Goal: Information Seeking & Learning: Learn about a topic

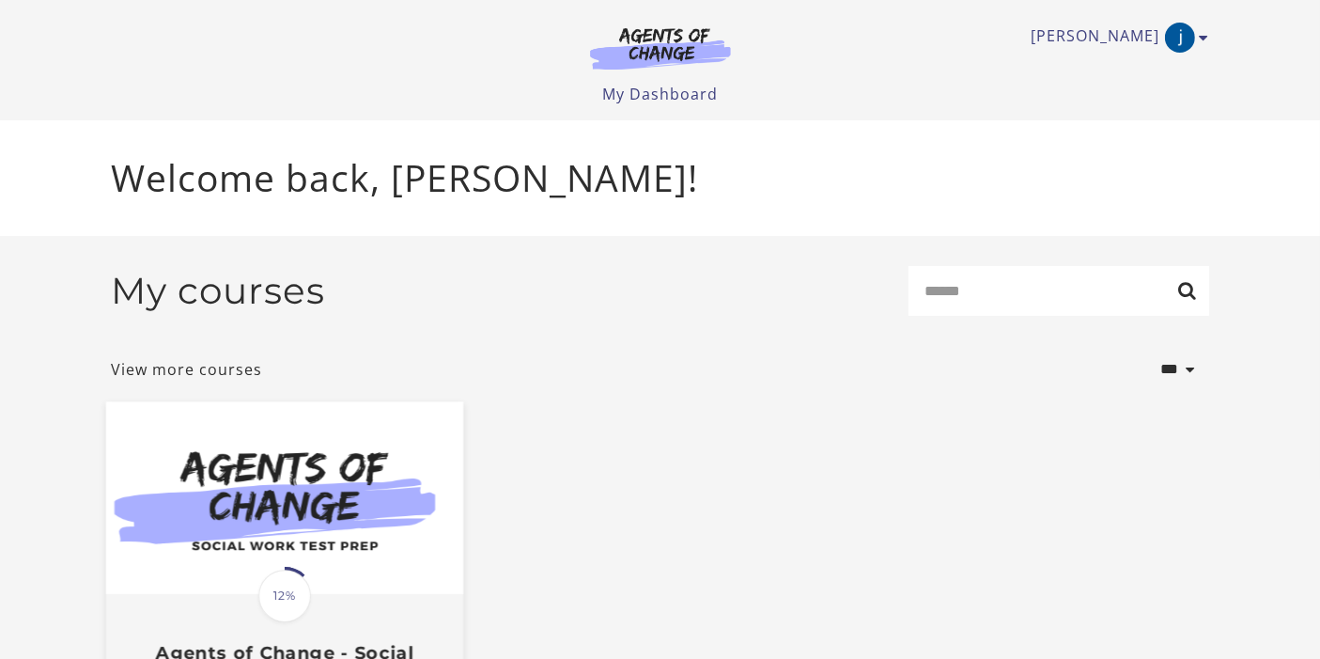
click at [364, 486] on img at bounding box center [283, 498] width 357 height 193
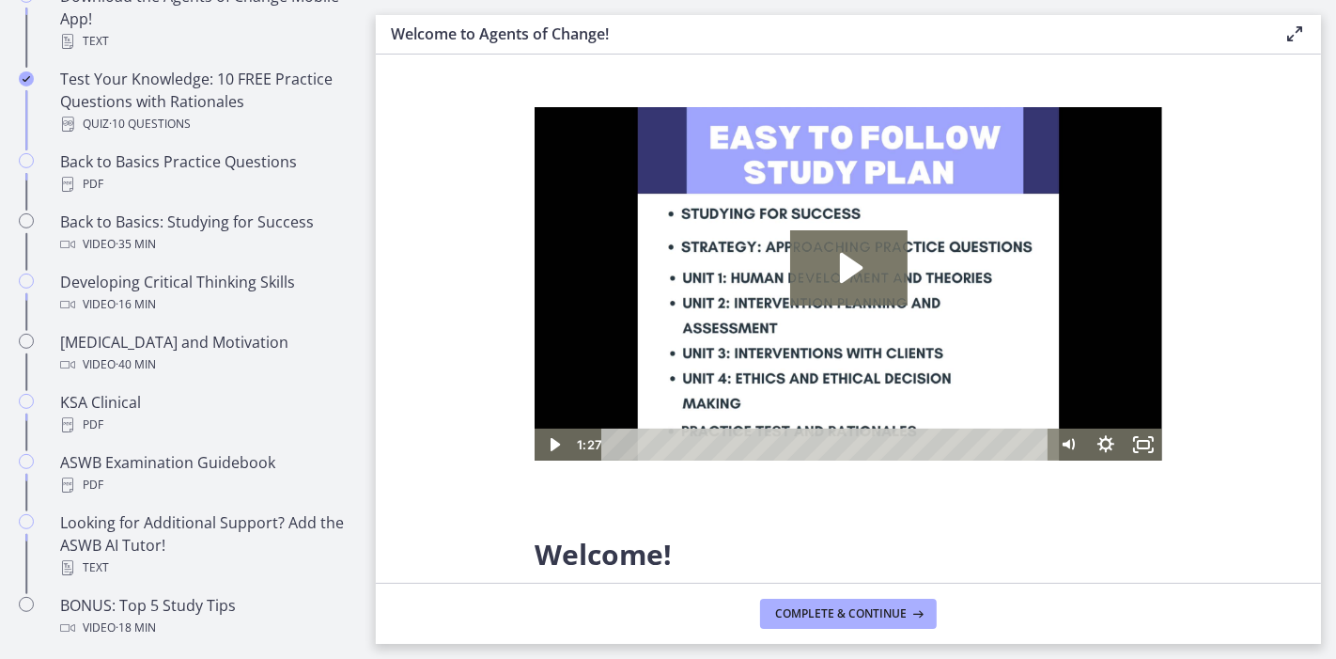
scroll to position [531, 0]
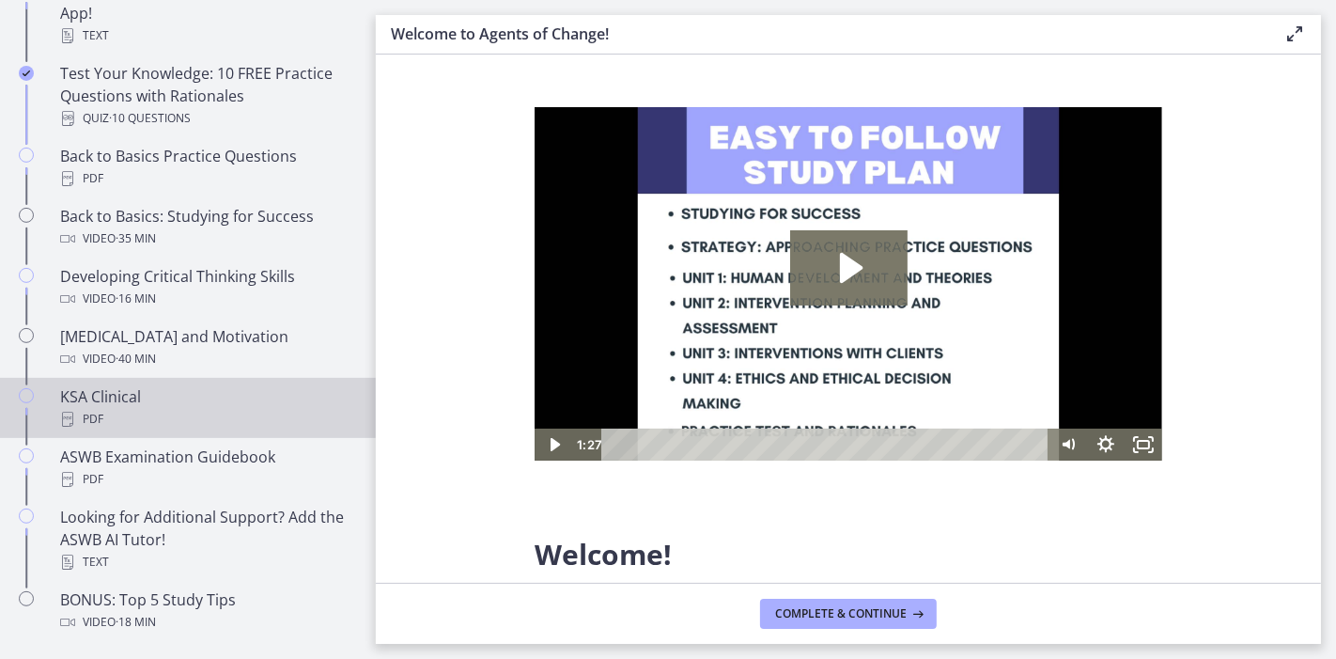
click at [126, 403] on div "KSA Clinical PDF" at bounding box center [206, 407] width 293 height 45
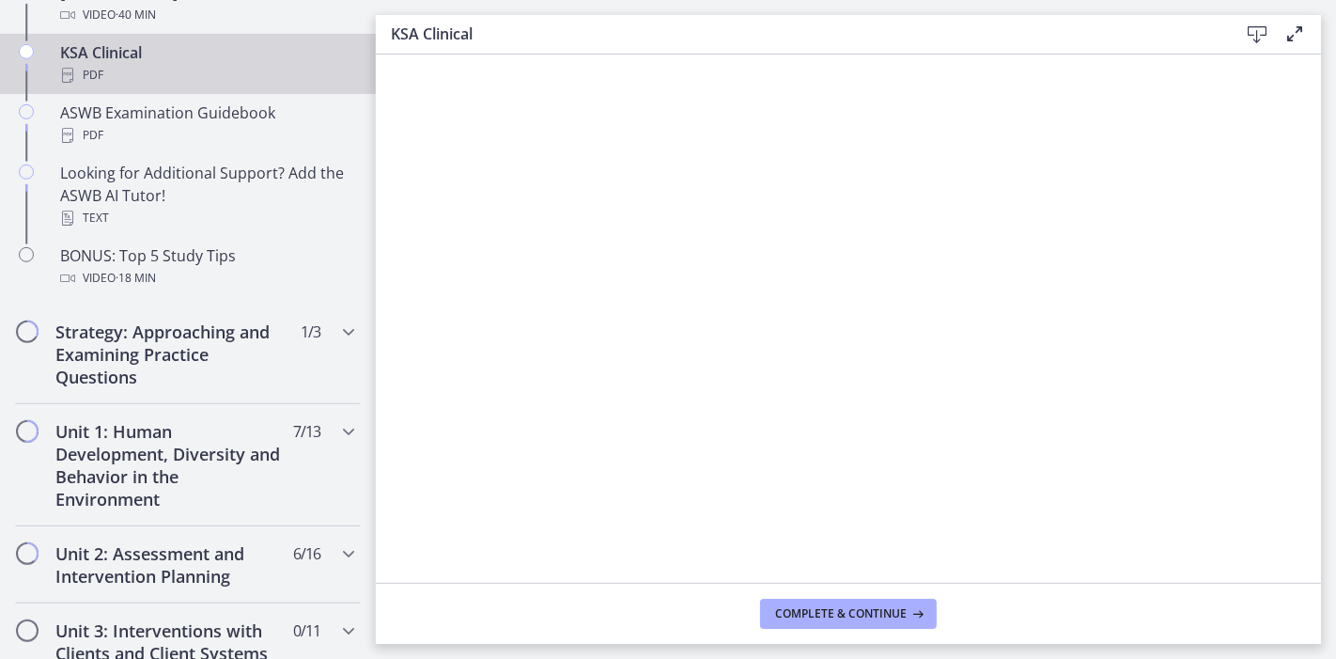
scroll to position [895, 0]
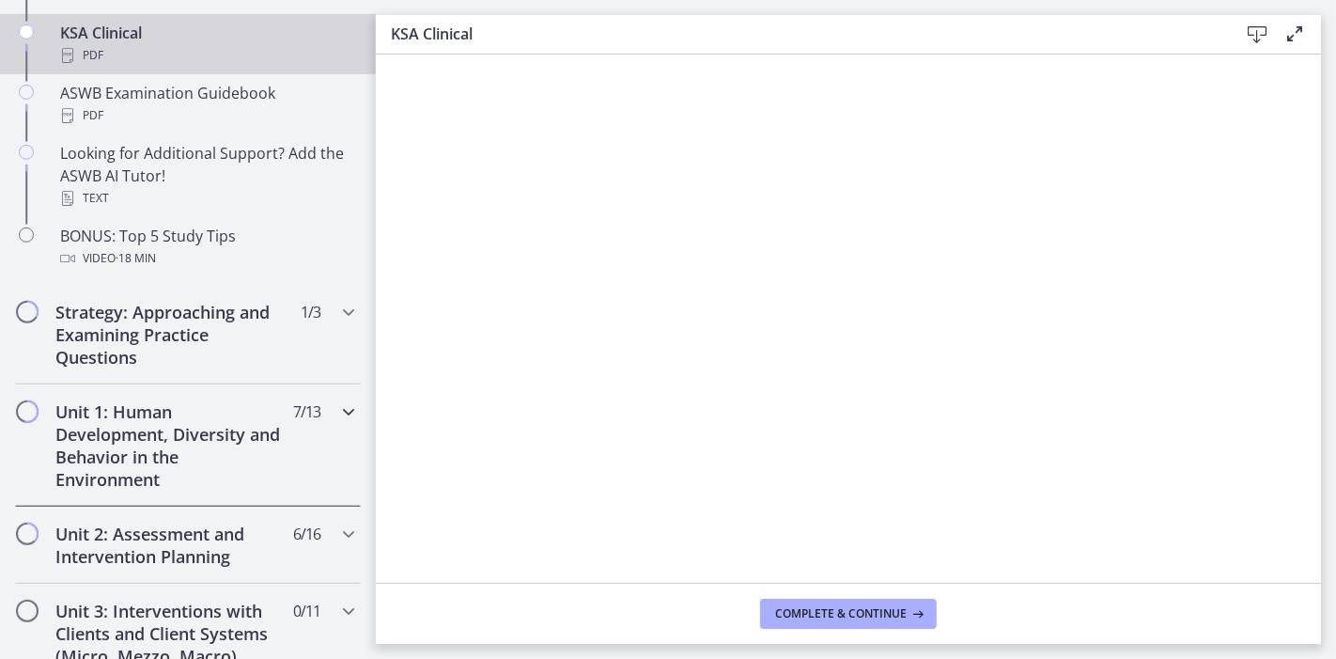
click at [337, 408] on icon "Chapters" at bounding box center [348, 411] width 23 height 23
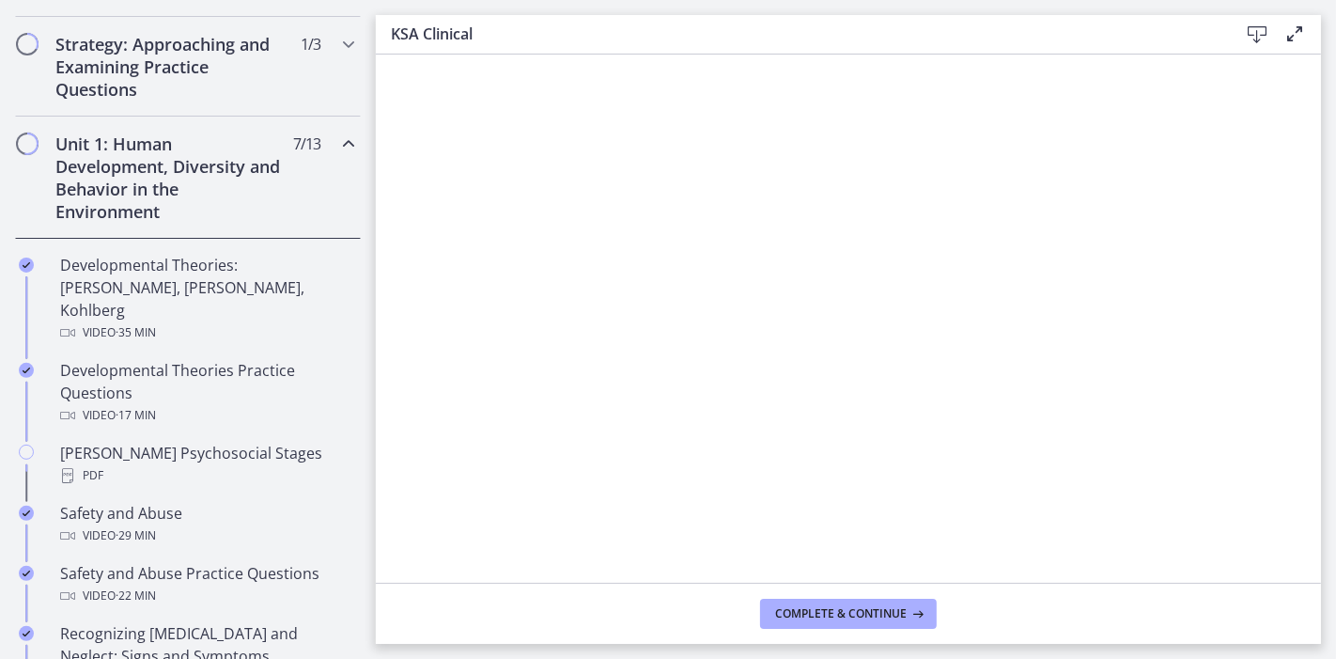
scroll to position [335, 0]
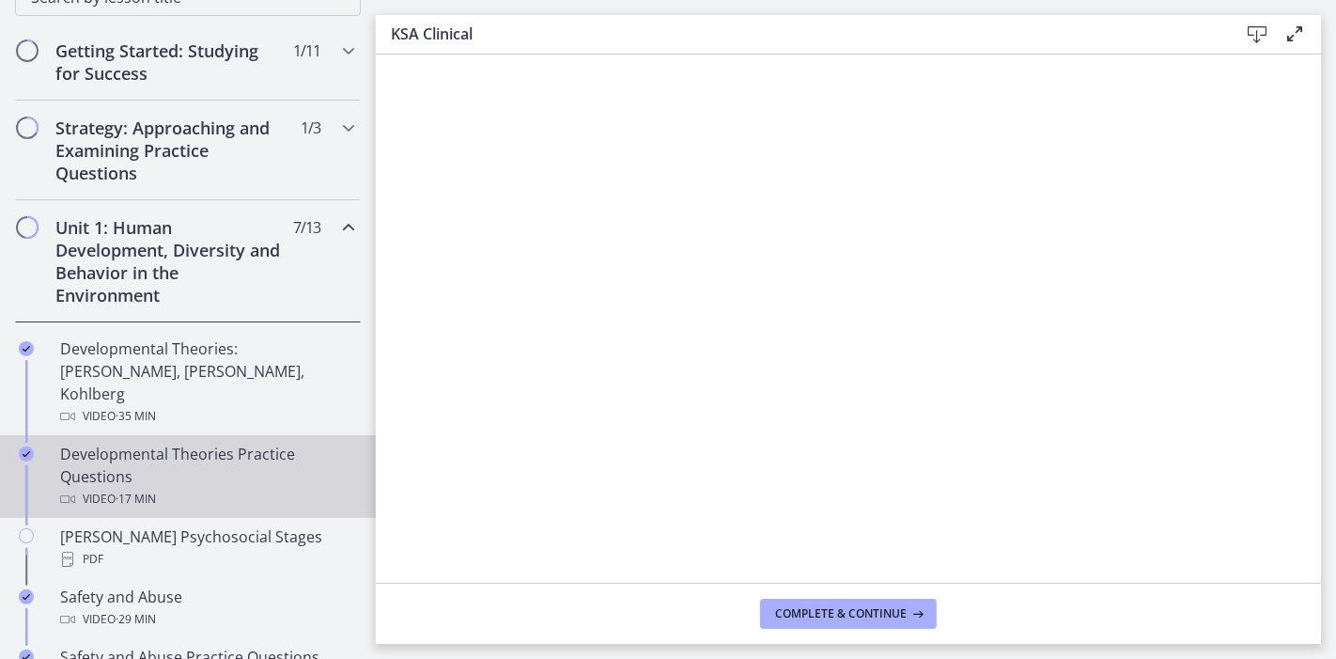
click at [260, 435] on link "Developmental Theories Practice Questions Video · 17 min" at bounding box center [188, 476] width 376 height 83
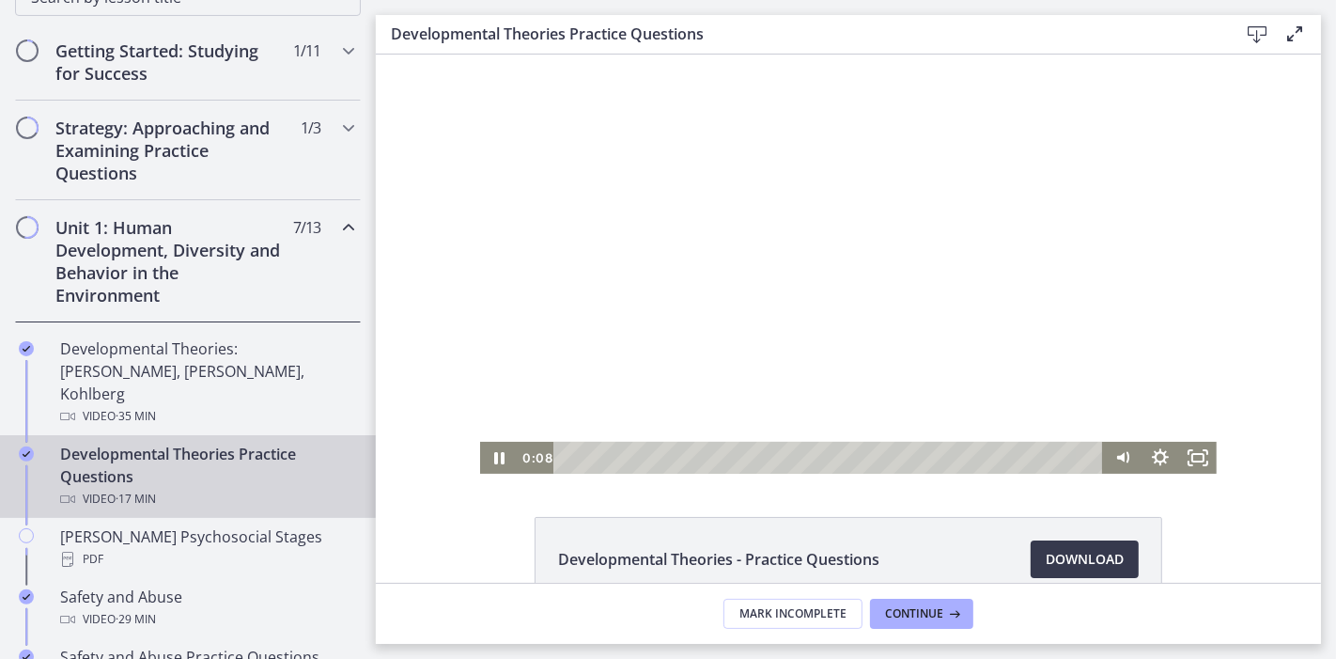
click at [585, 287] on div at bounding box center [847, 263] width 737 height 419
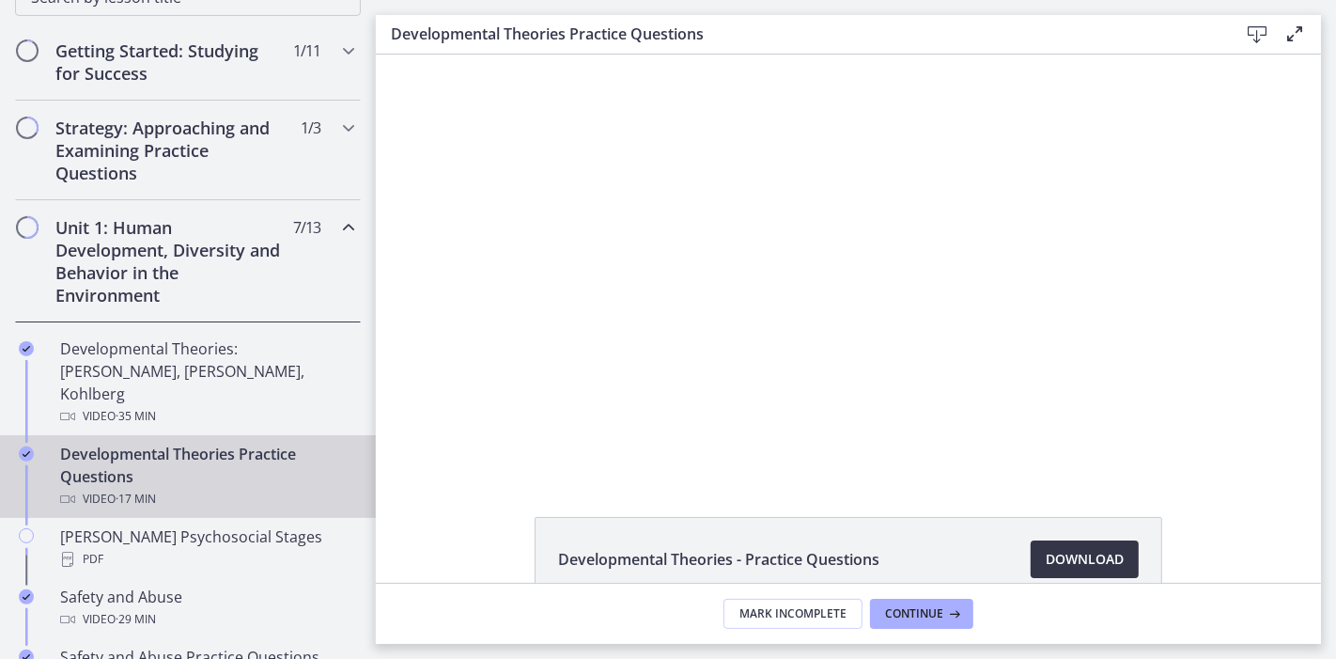
click at [1071, 568] on span "Download Opens in a new window" at bounding box center [1085, 559] width 78 height 23
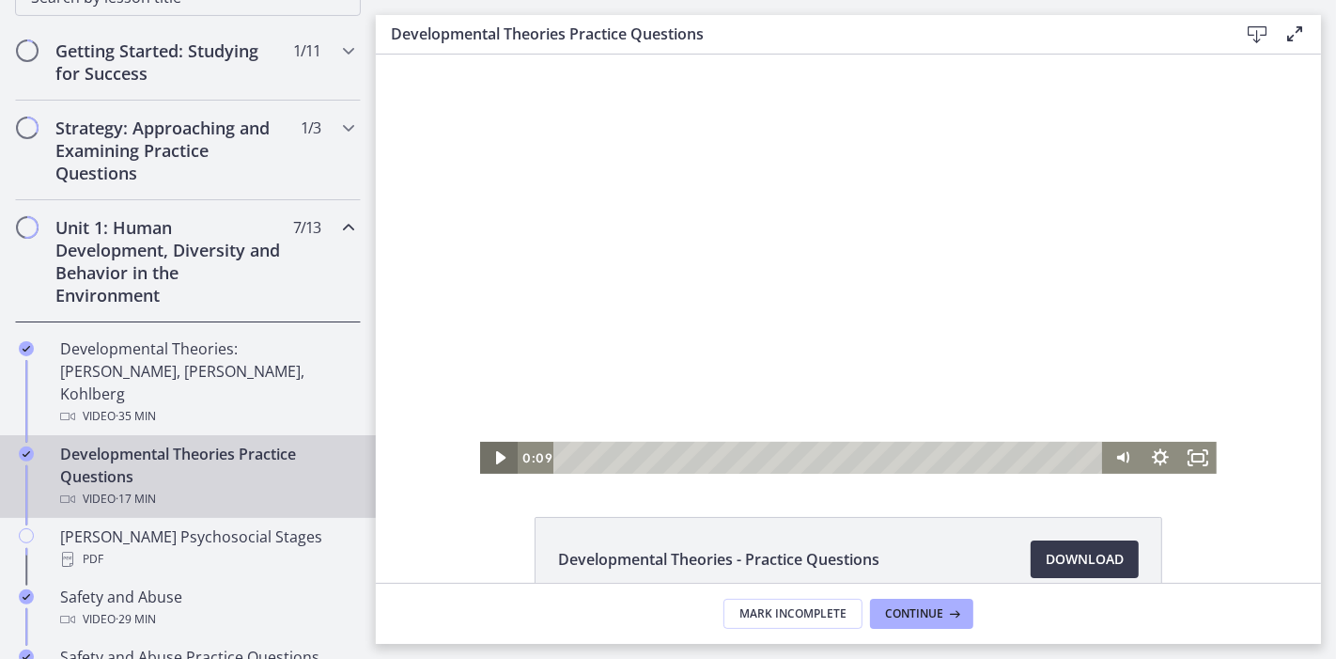
click at [494, 456] on icon "Play Video" at bounding box center [498, 456] width 9 height 13
click at [493, 454] on icon "Pause" at bounding box center [498, 457] width 10 height 12
click at [490, 448] on icon "Play Video" at bounding box center [499, 457] width 38 height 32
click at [475, 449] on icon "Pause" at bounding box center [497, 457] width 45 height 39
click at [499, 459] on icon "Play Video" at bounding box center [499, 457] width 38 height 32
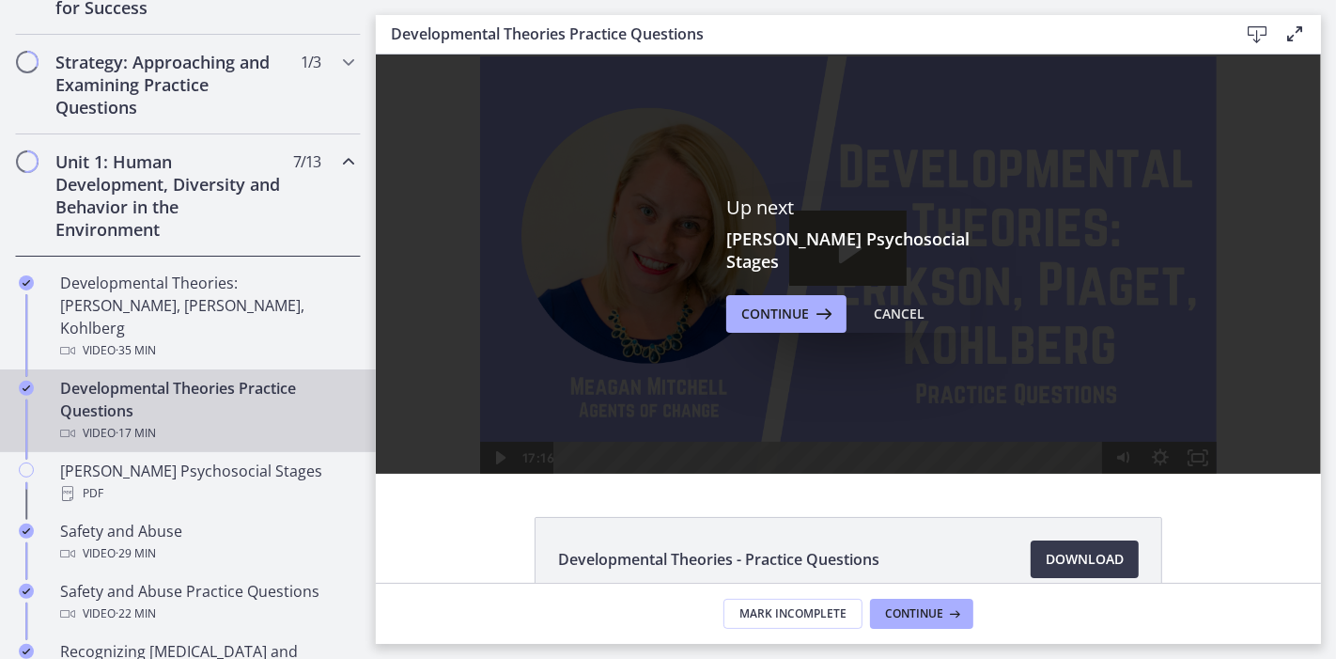
scroll to position [395, 0]
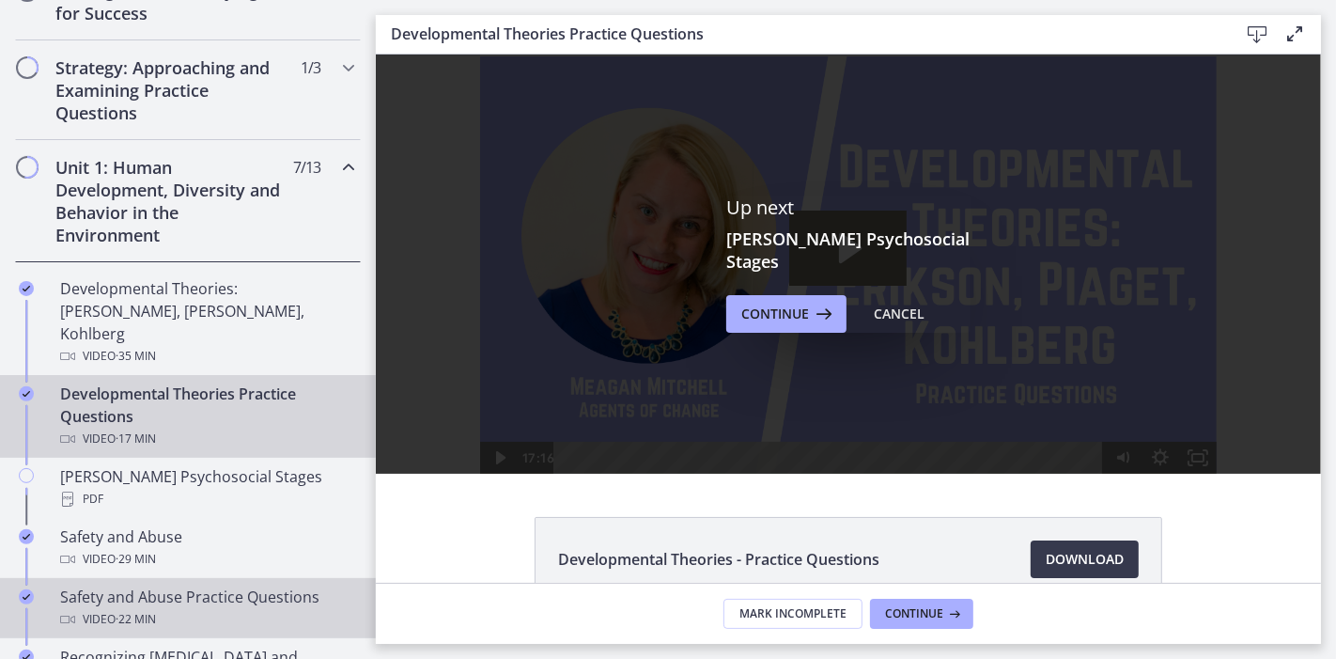
click at [259, 585] on div "Safety and Abuse Practice Questions Video · 22 min" at bounding box center [206, 607] width 293 height 45
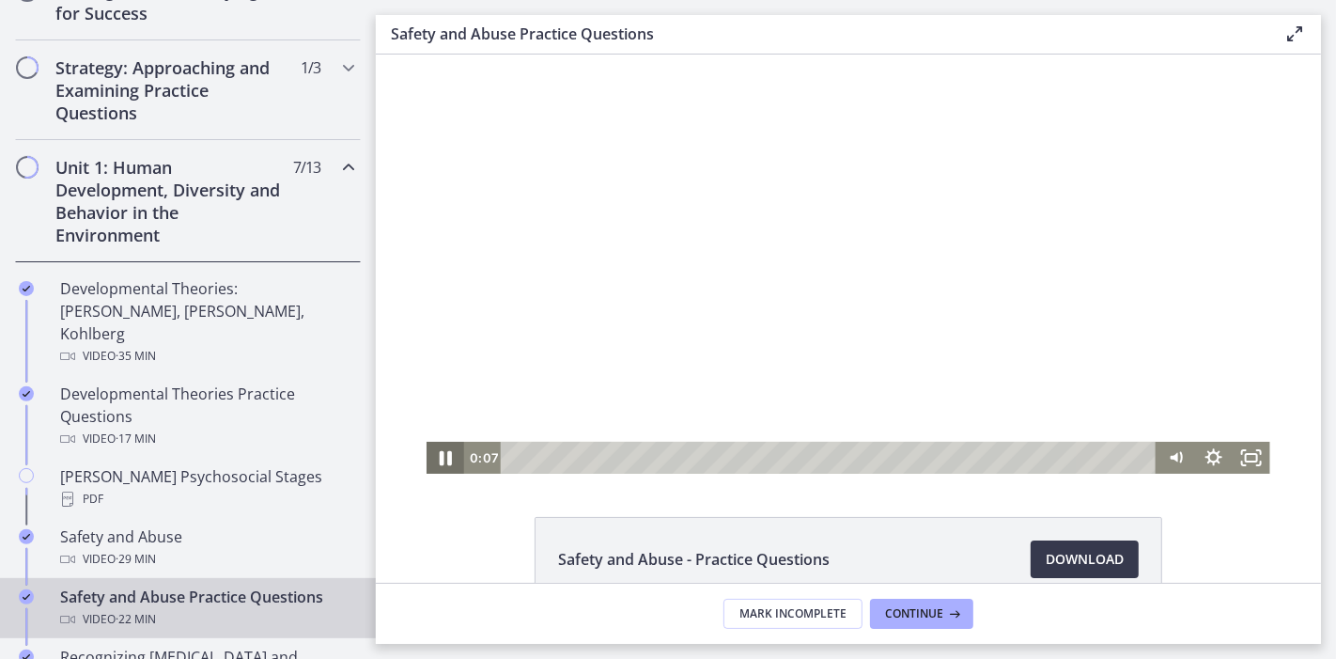
click at [439, 455] on icon "Pause" at bounding box center [444, 457] width 45 height 39
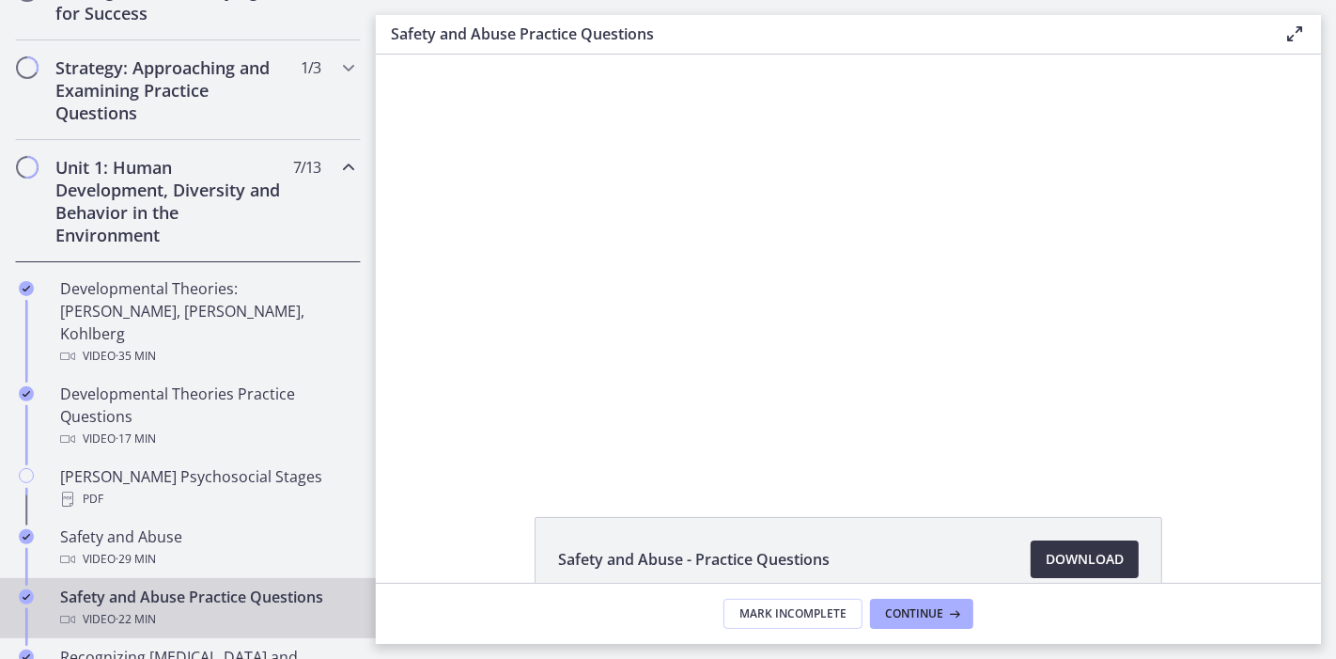
click at [1051, 567] on span "Download Opens in a new window" at bounding box center [1085, 559] width 78 height 23
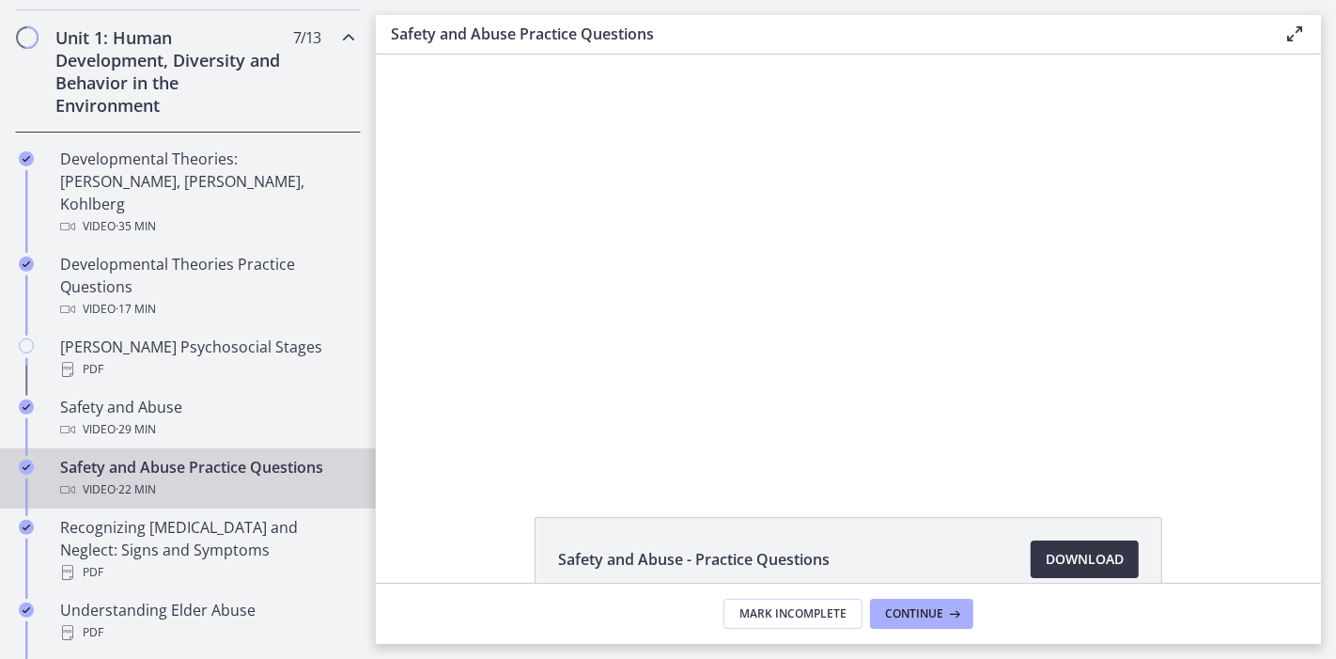
scroll to position [528, 0]
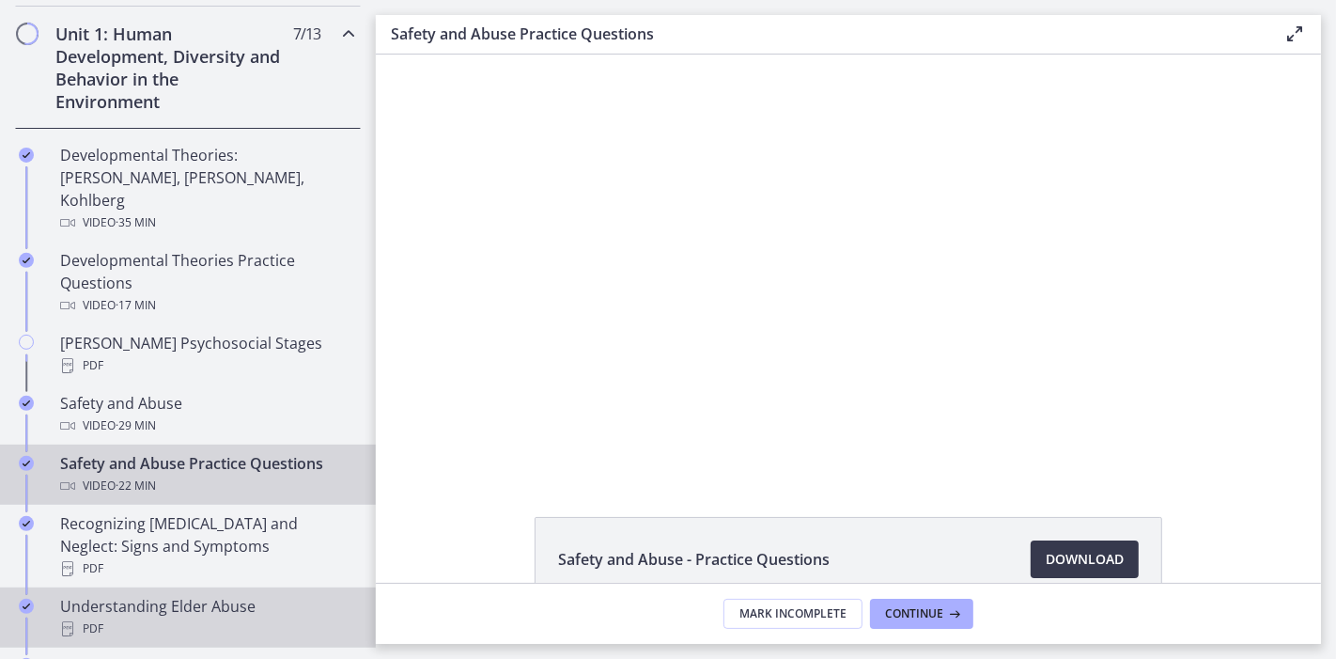
click at [200, 595] on div "Understanding Elder Abuse PDF" at bounding box center [206, 617] width 293 height 45
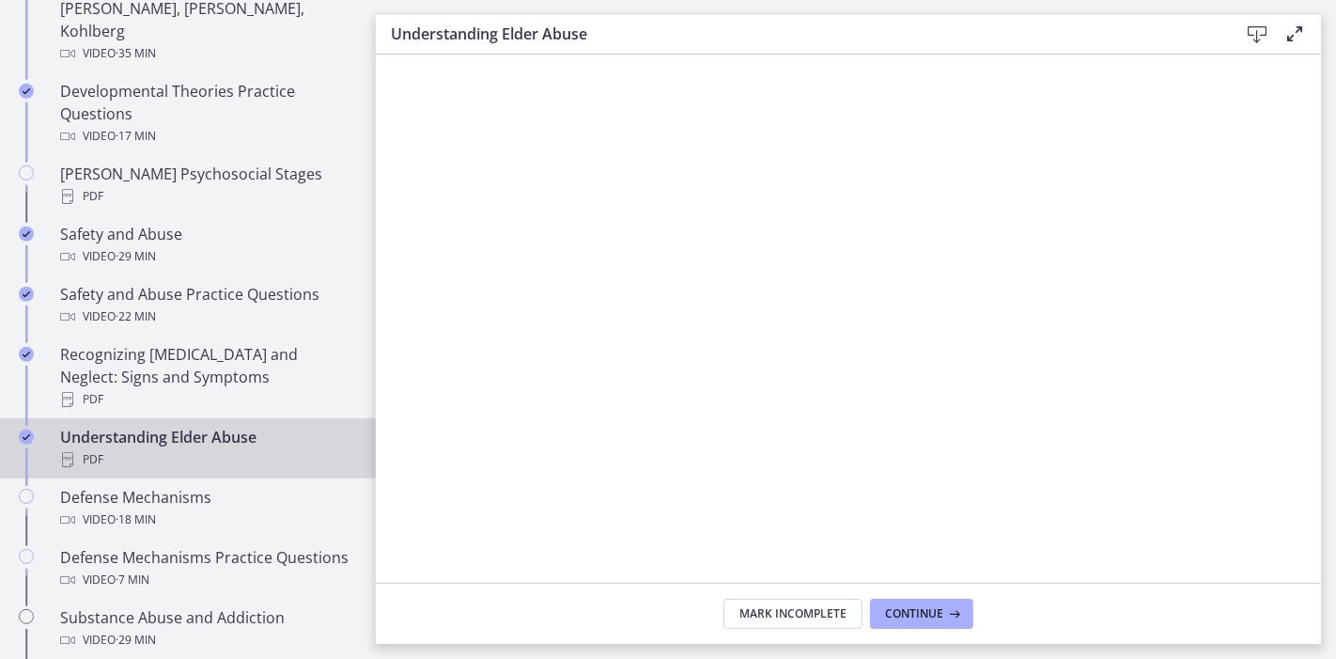
scroll to position [738, 0]
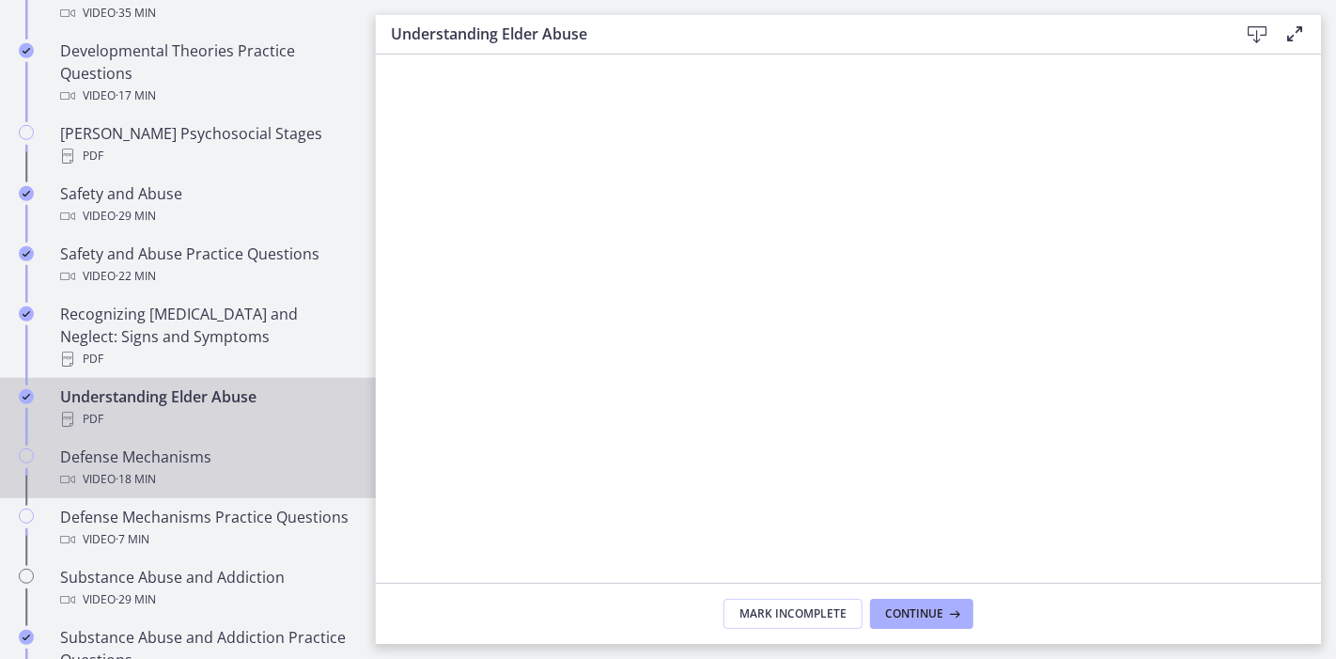
click at [161, 445] on div "Defense Mechanisms Video · 18 min" at bounding box center [206, 467] width 293 height 45
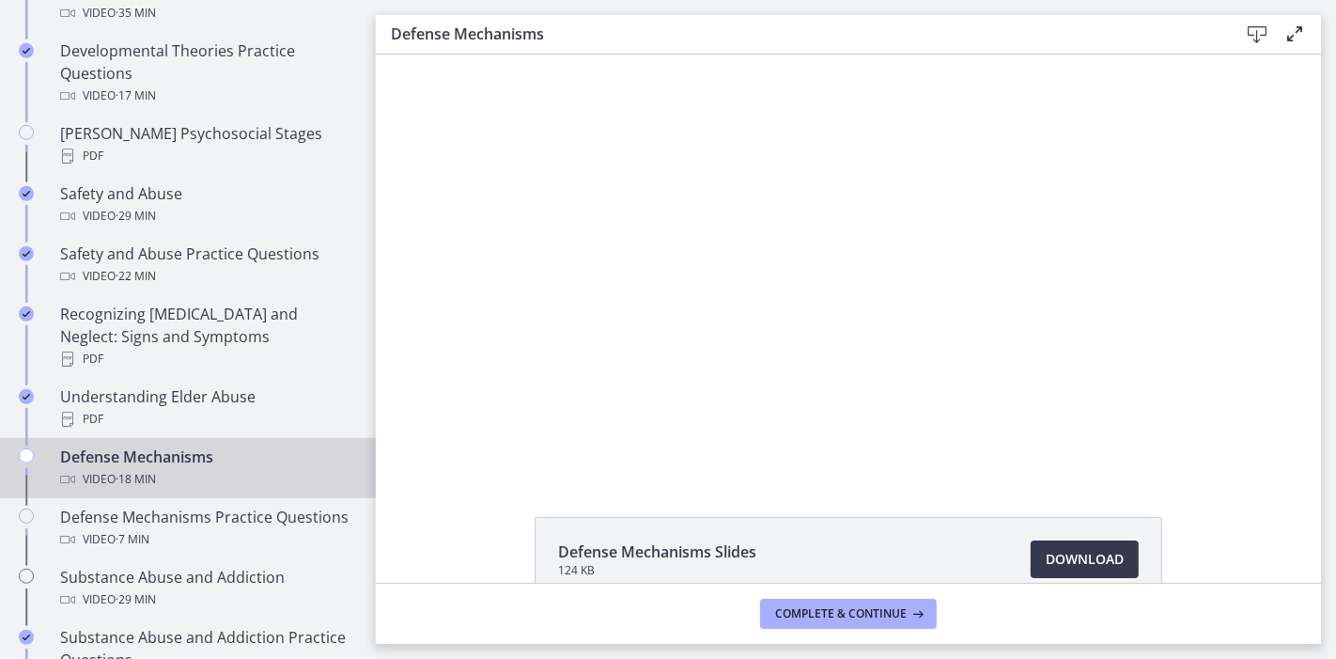
click at [649, 491] on div "Defense Mechanisms Slides 124 KB Download Opens in a new window" at bounding box center [848, 319] width 945 height 528
click at [1062, 568] on span "Download Opens in a new window" at bounding box center [1085, 559] width 78 height 23
